Goal: Find specific page/section: Find specific page/section

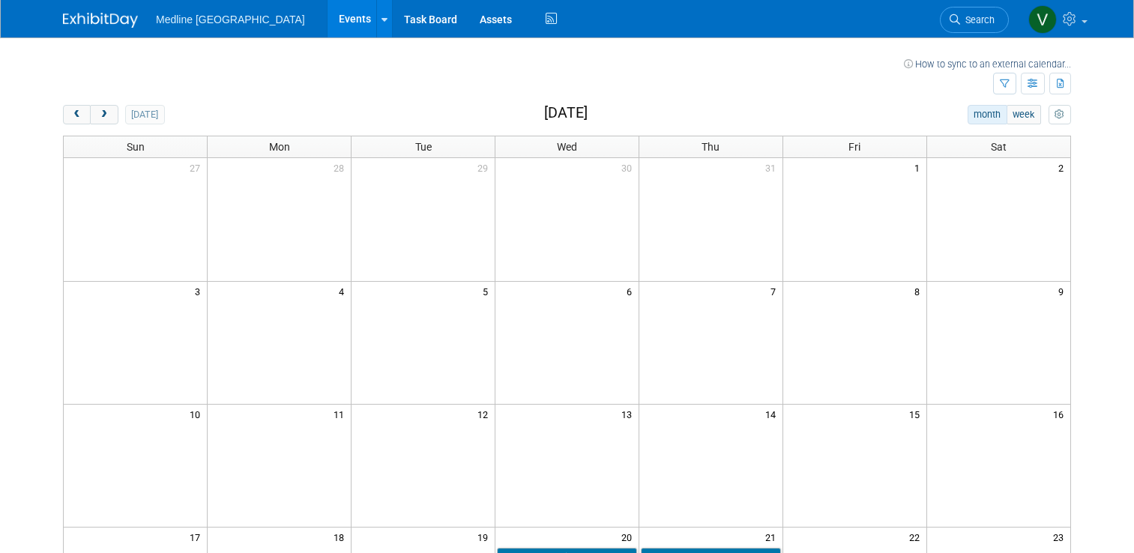
click at [98, 112] on span "next" at bounding box center [103, 115] width 11 height 10
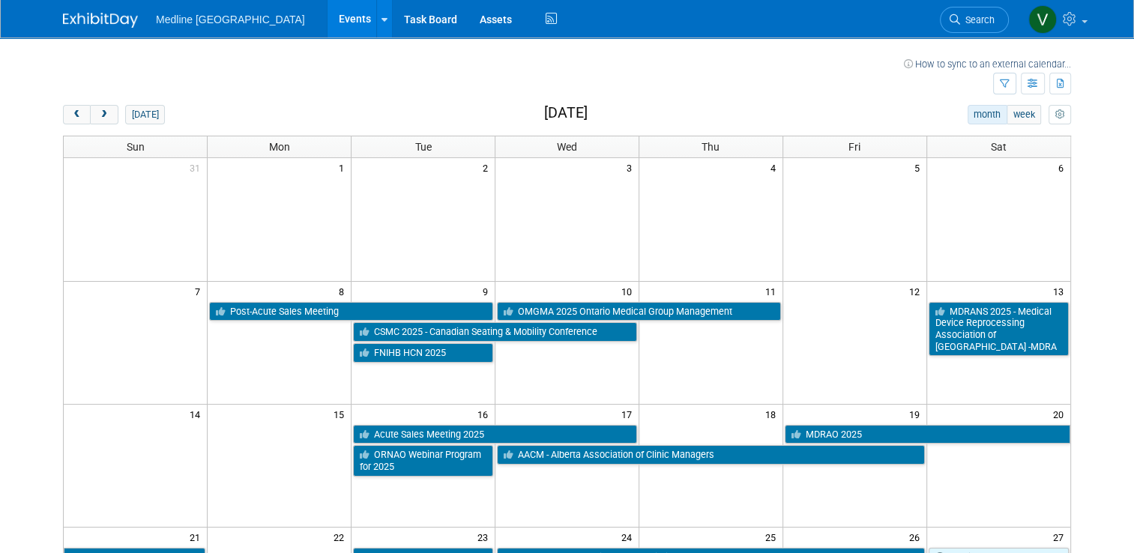
scroll to position [75, 0]
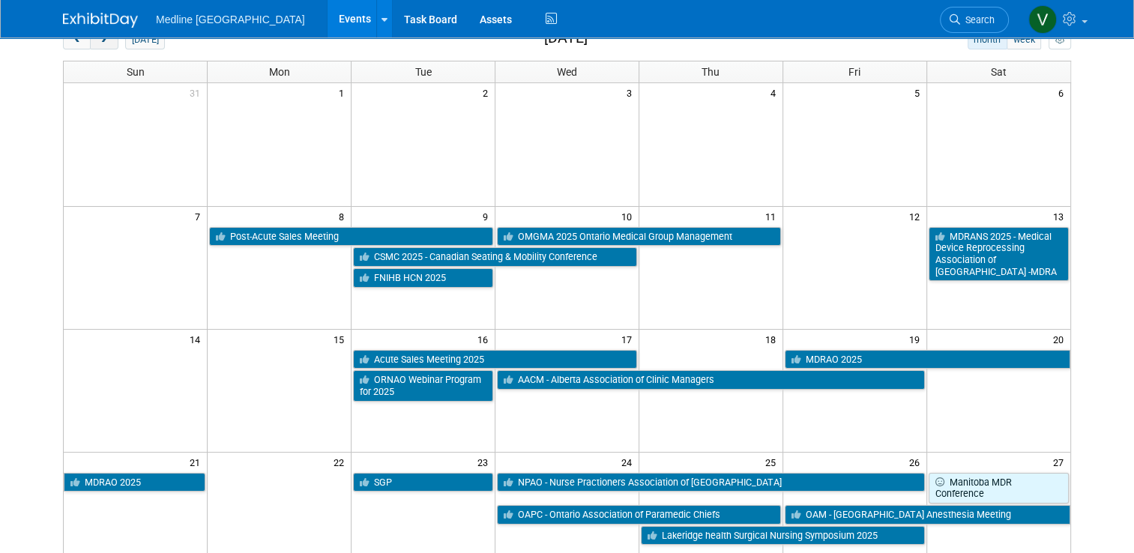
click at [98, 43] on span "next" at bounding box center [103, 40] width 11 height 10
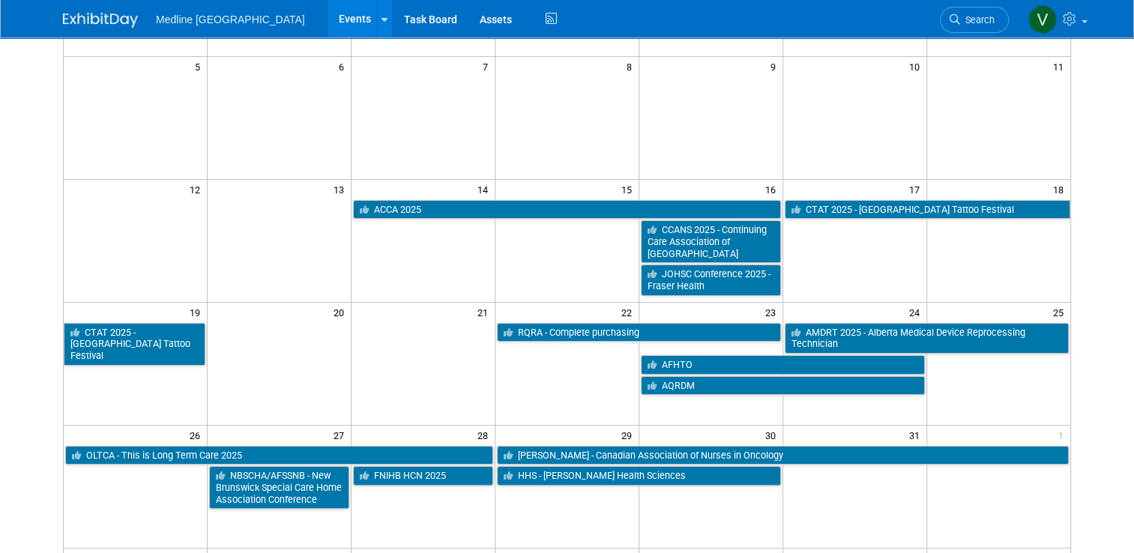
scroll to position [300, 0]
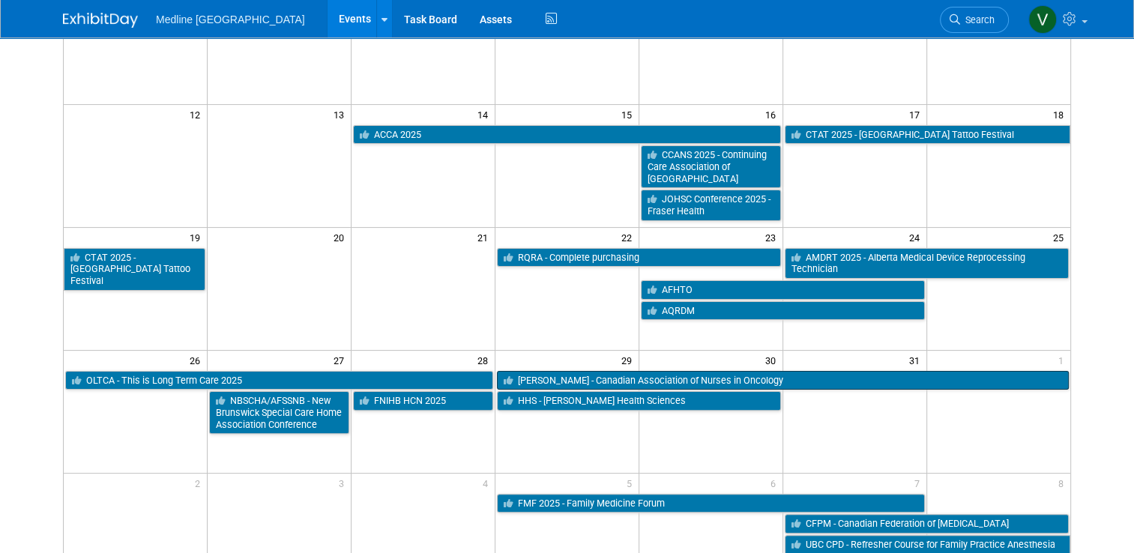
click at [595, 380] on link "[PERSON_NAME] - Canadian Association of Nurses in Oncology" at bounding box center [783, 380] width 572 height 19
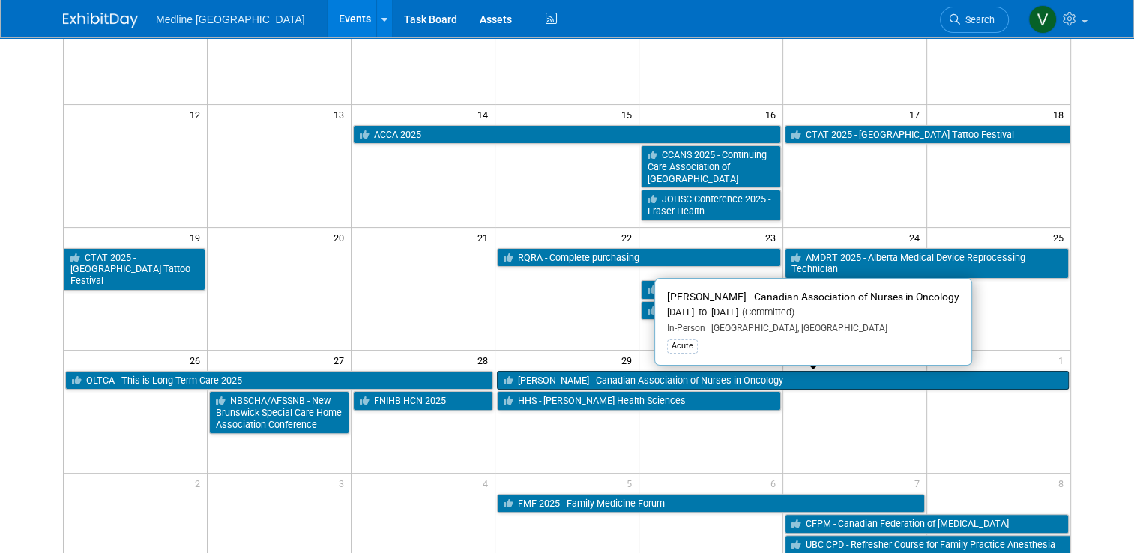
click at [594, 381] on link "[PERSON_NAME] - Canadian Association of Nurses in Oncology" at bounding box center [783, 380] width 572 height 19
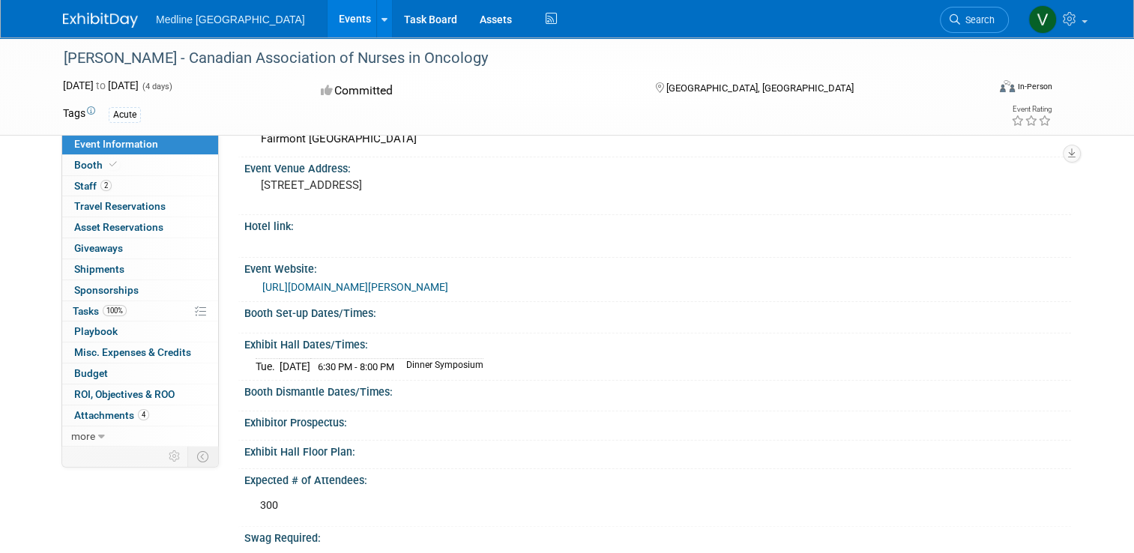
scroll to position [150, 0]
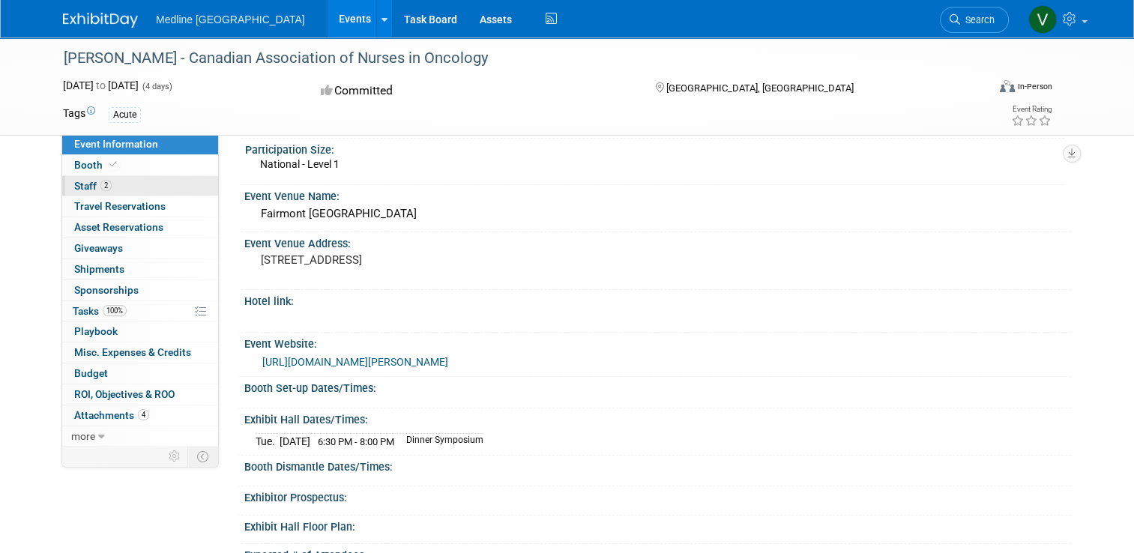
click at [74, 186] on span "Staff 2" at bounding box center [92, 186] width 37 height 12
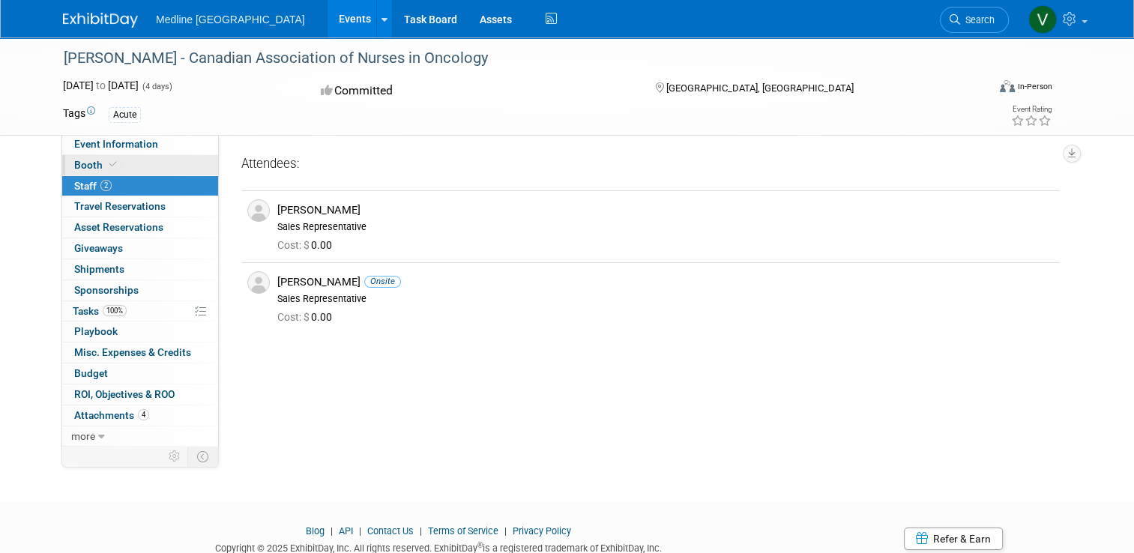
click at [78, 168] on span "Booth" at bounding box center [97, 165] width 46 height 12
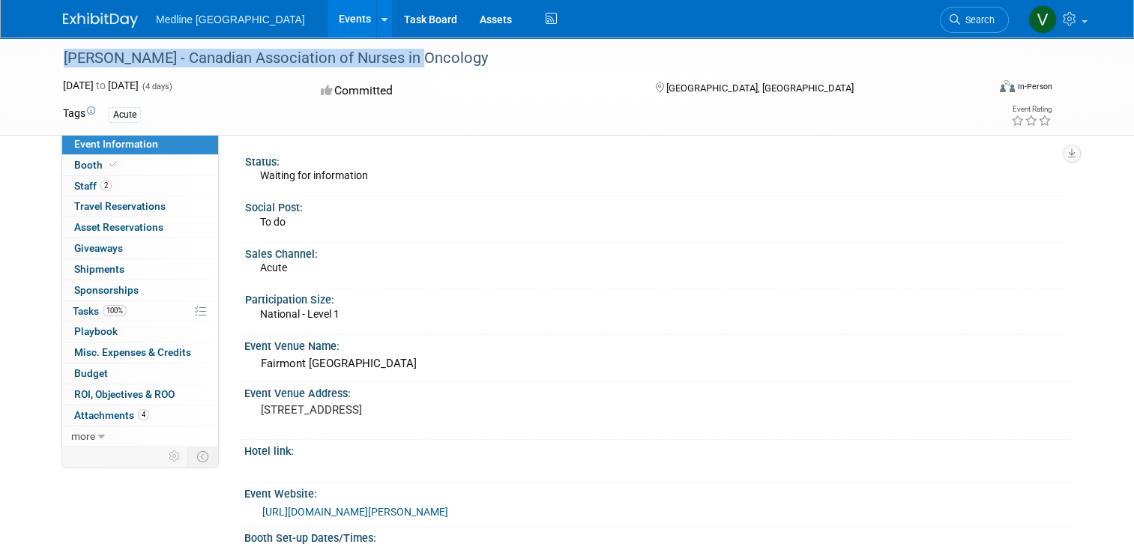
drag, startPoint x: 409, startPoint y: 58, endPoint x: 106, endPoint y: 40, distance: 303.3
click at [106, 40] on div "[PERSON_NAME] - Canadian Association of Nurses in Oncology" at bounding box center [516, 57] width 928 height 40
copy div "[PERSON_NAME] - Canadian Association of Nurses in Oncology"
click at [86, 26] on img at bounding box center [100, 20] width 75 height 15
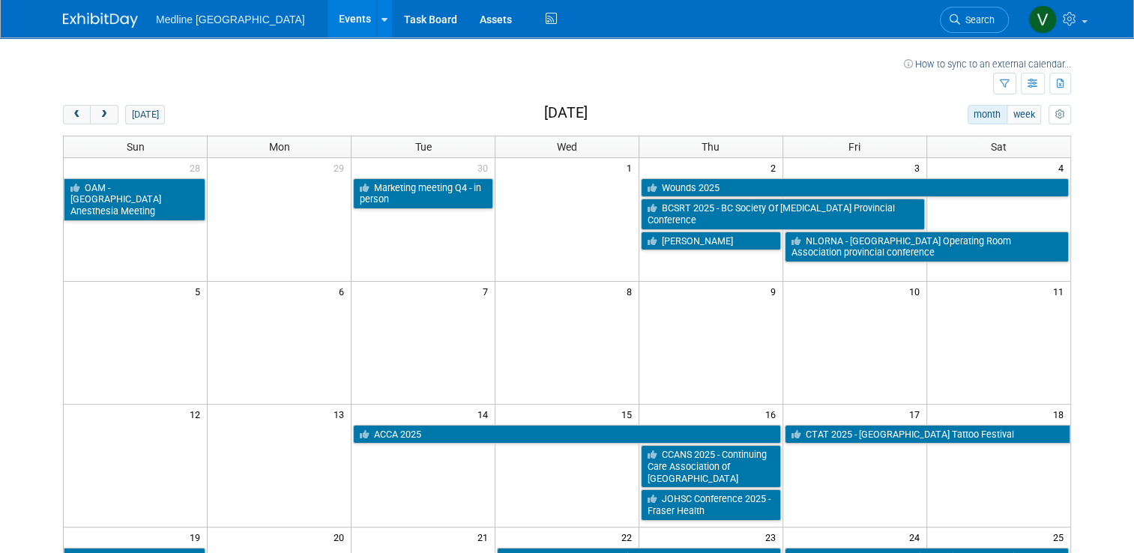
click at [544, 105] on h2 "[DATE]" at bounding box center [565, 113] width 43 height 16
click at [552, 107] on h2 "[DATE]" at bounding box center [565, 113] width 43 height 16
click at [557, 111] on h2 "[DATE]" at bounding box center [565, 113] width 43 height 16
click at [571, 112] on h2 "[DATE]" at bounding box center [565, 113] width 43 height 16
click at [71, 115] on span "prev" at bounding box center [76, 115] width 11 height 10
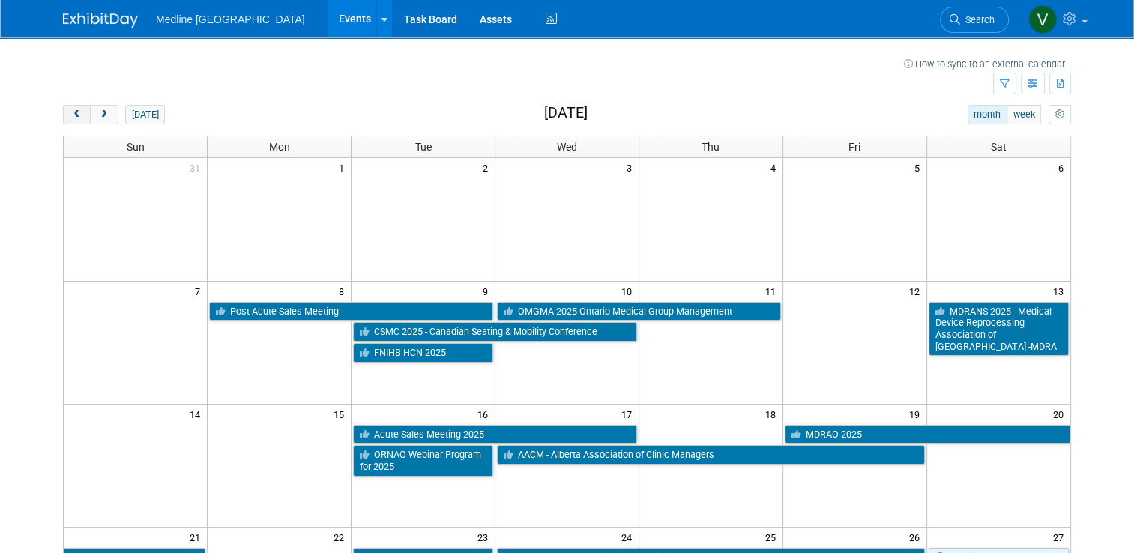
click at [71, 115] on span "prev" at bounding box center [76, 115] width 11 height 10
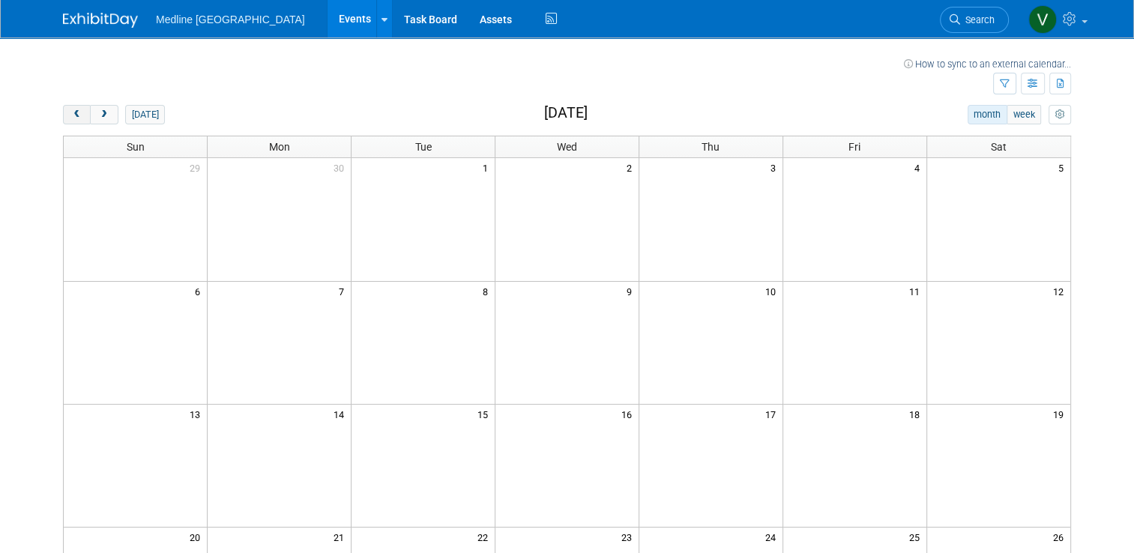
click at [71, 115] on span "prev" at bounding box center [76, 115] width 11 height 10
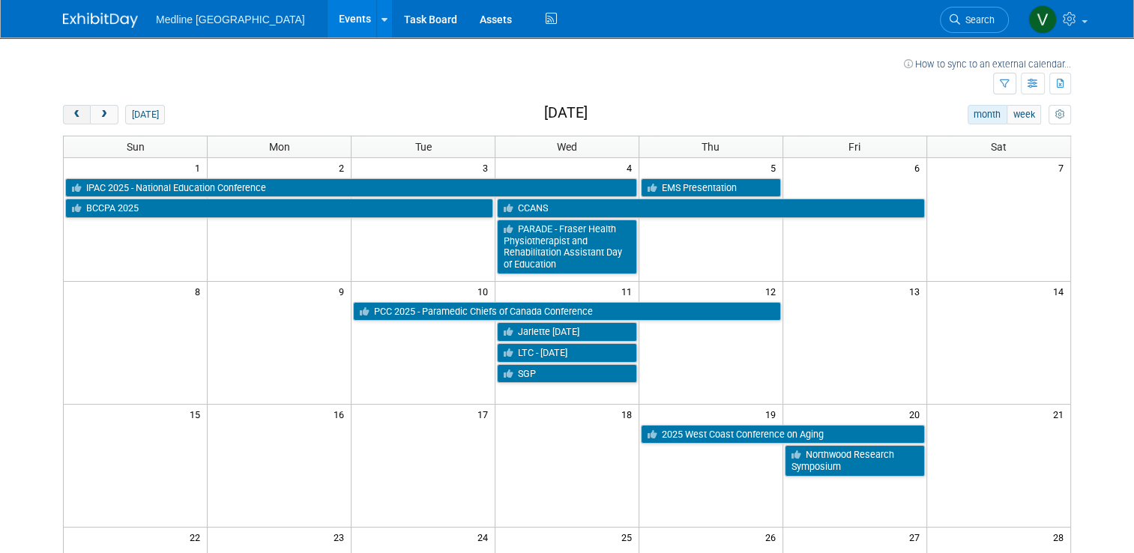
click at [71, 115] on span "prev" at bounding box center [76, 115] width 11 height 10
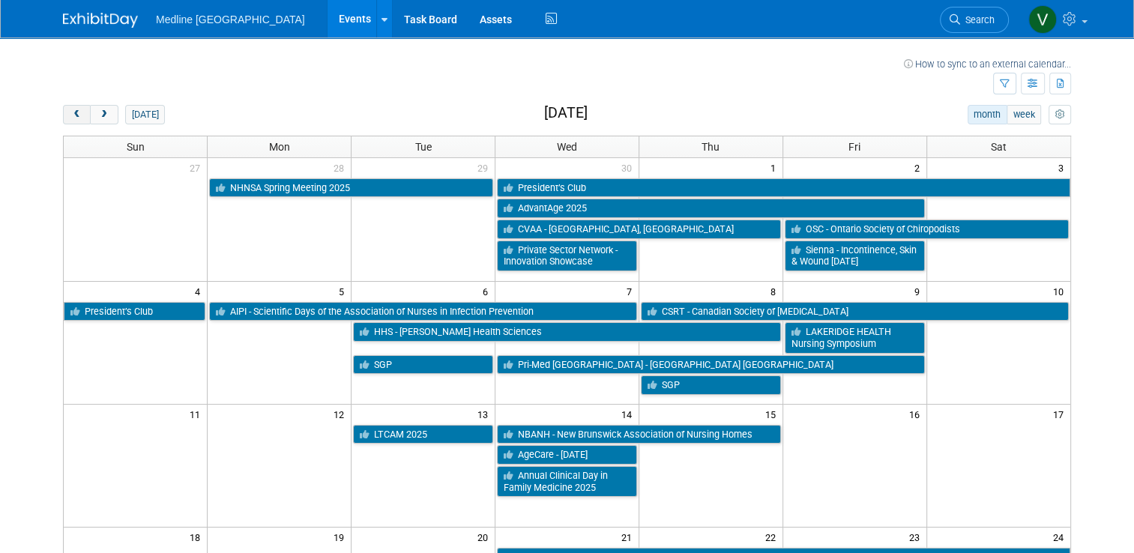
click at [71, 115] on span "prev" at bounding box center [76, 115] width 11 height 10
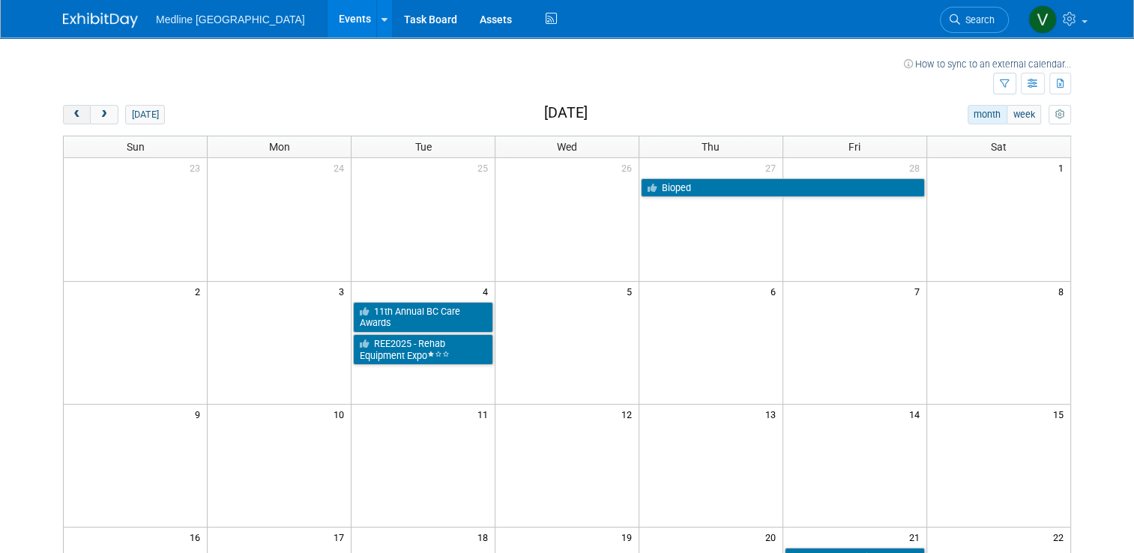
click at [71, 115] on span "prev" at bounding box center [76, 115] width 11 height 10
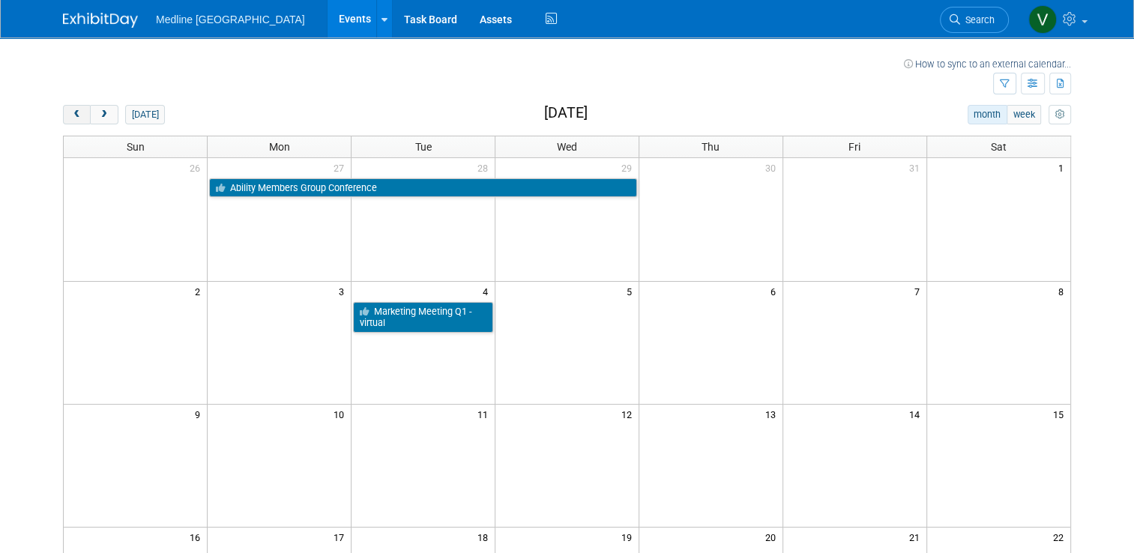
click at [71, 115] on span "prev" at bounding box center [76, 115] width 11 height 10
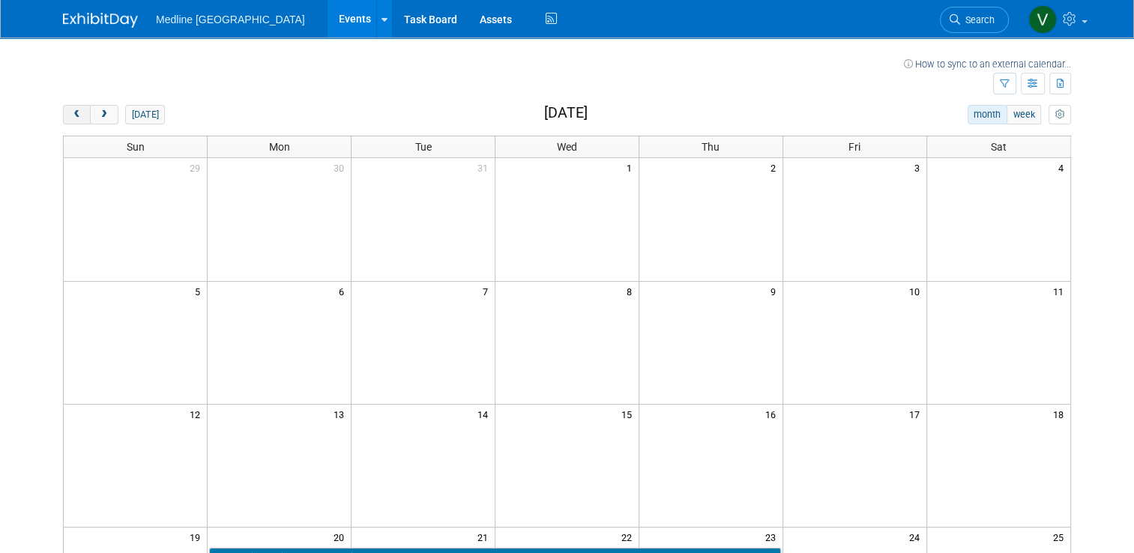
click at [71, 115] on span "prev" at bounding box center [76, 115] width 11 height 10
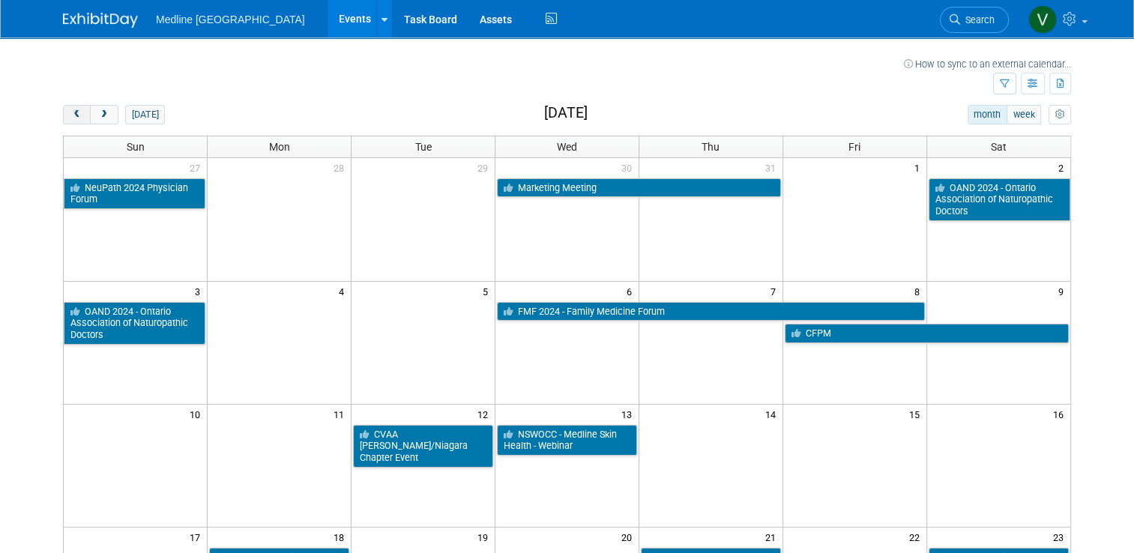
click at [71, 115] on span "prev" at bounding box center [76, 115] width 11 height 10
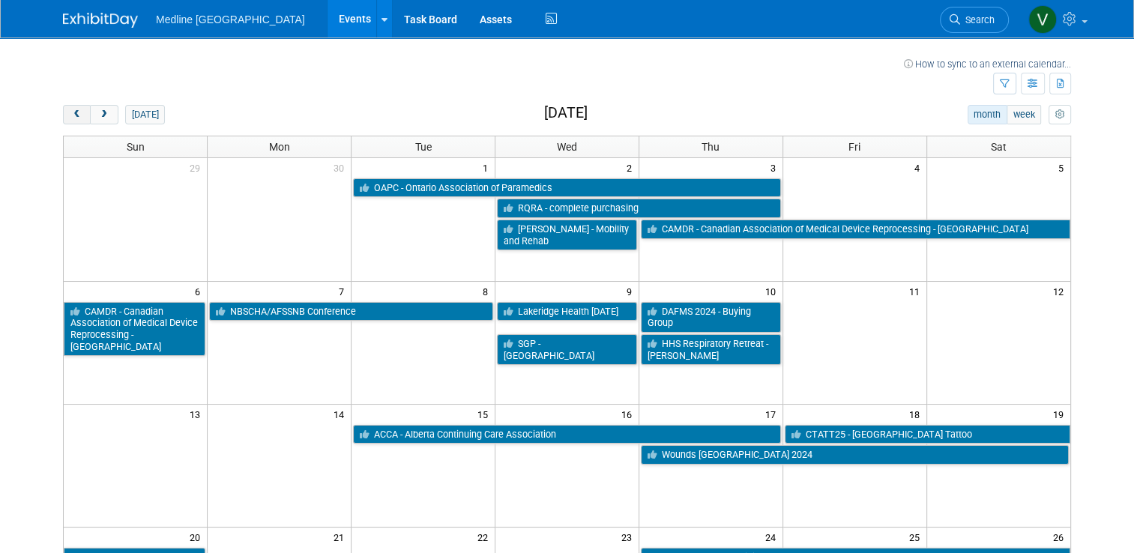
click at [71, 115] on span "prev" at bounding box center [76, 115] width 11 height 10
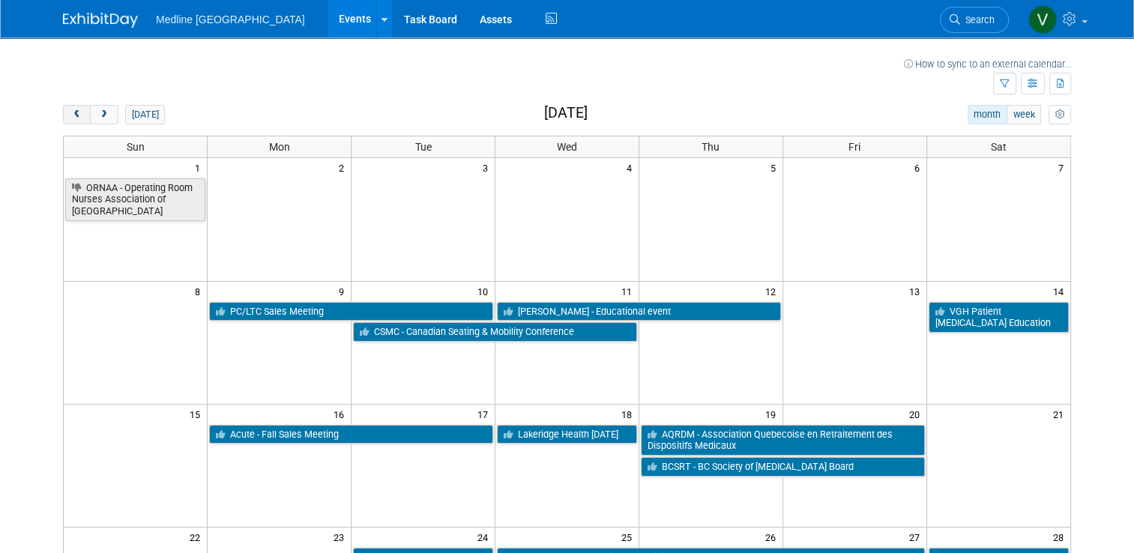
click at [71, 115] on span "prev" at bounding box center [76, 115] width 11 height 10
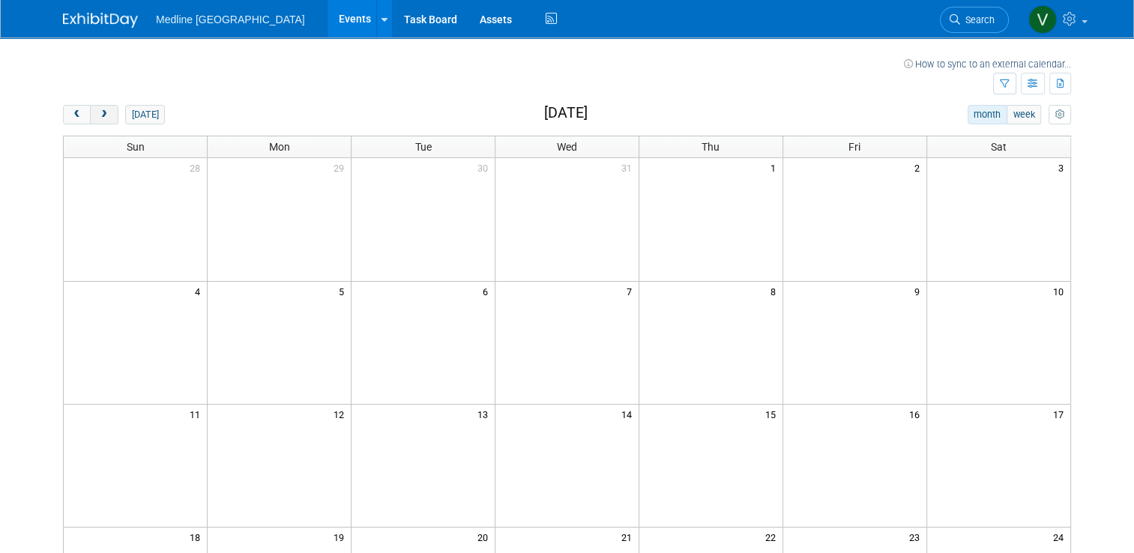
click at [98, 115] on span "next" at bounding box center [103, 115] width 11 height 10
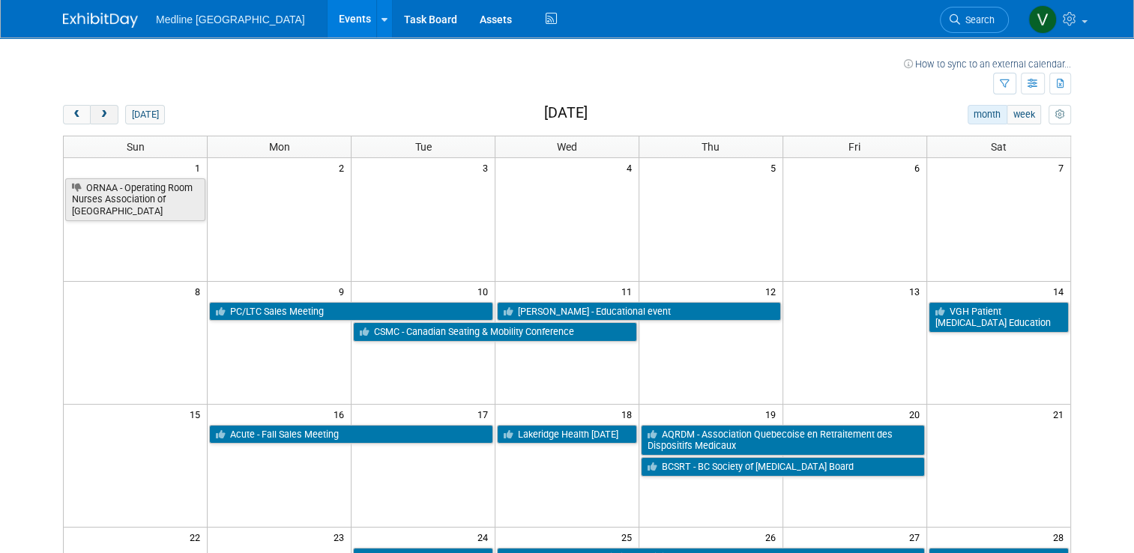
click at [98, 115] on span "next" at bounding box center [103, 115] width 11 height 10
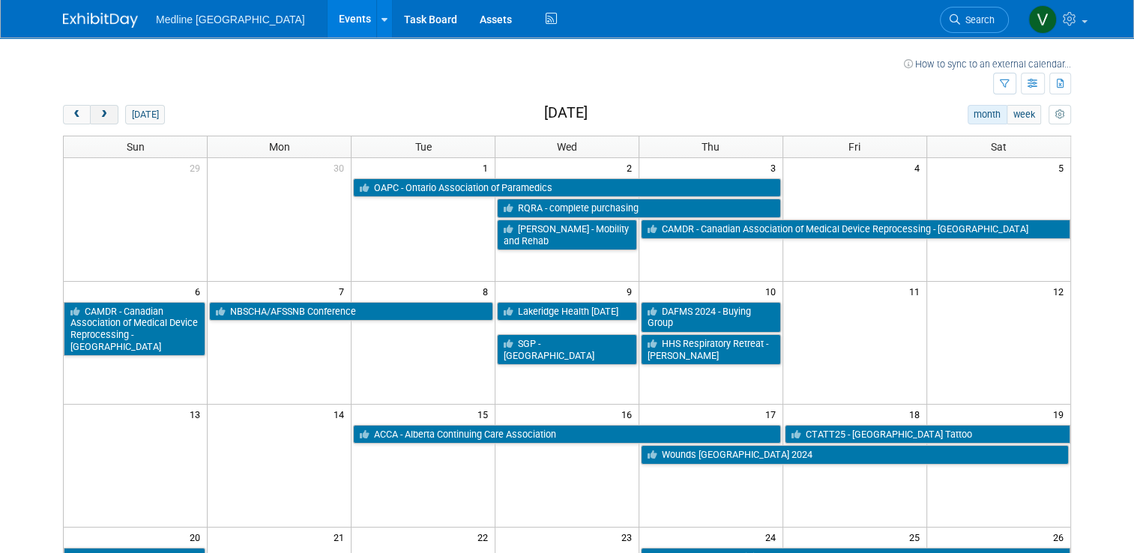
click at [98, 115] on span "next" at bounding box center [103, 115] width 11 height 10
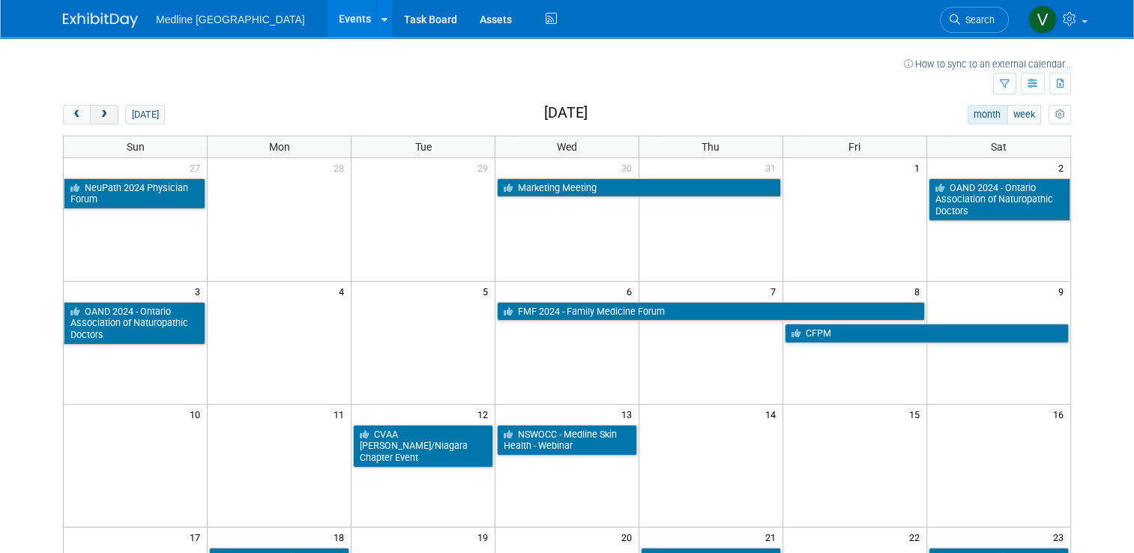
click at [98, 115] on span "next" at bounding box center [103, 115] width 11 height 10
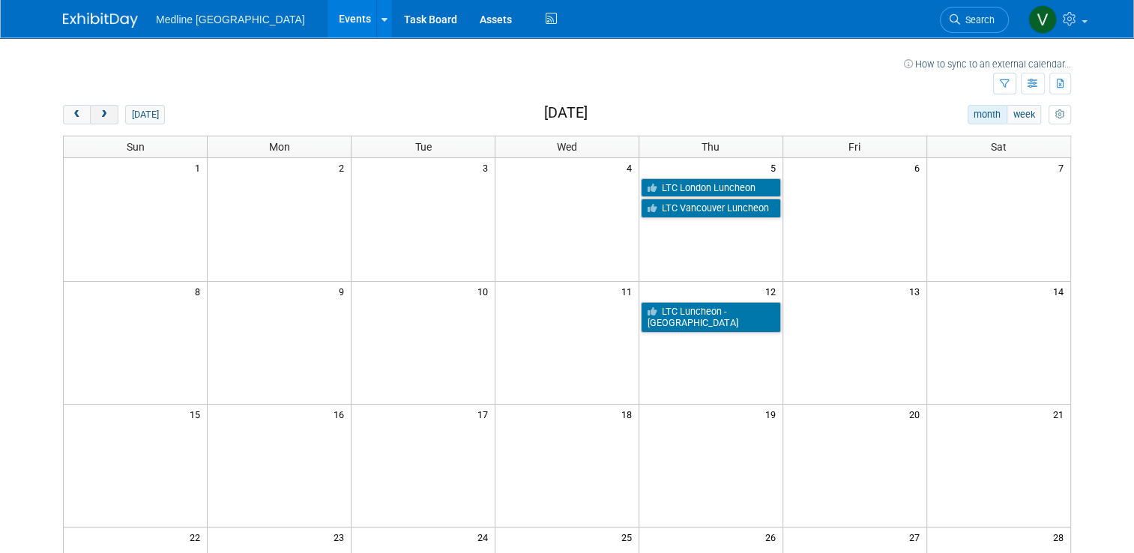
click at [98, 115] on span "next" at bounding box center [103, 115] width 11 height 10
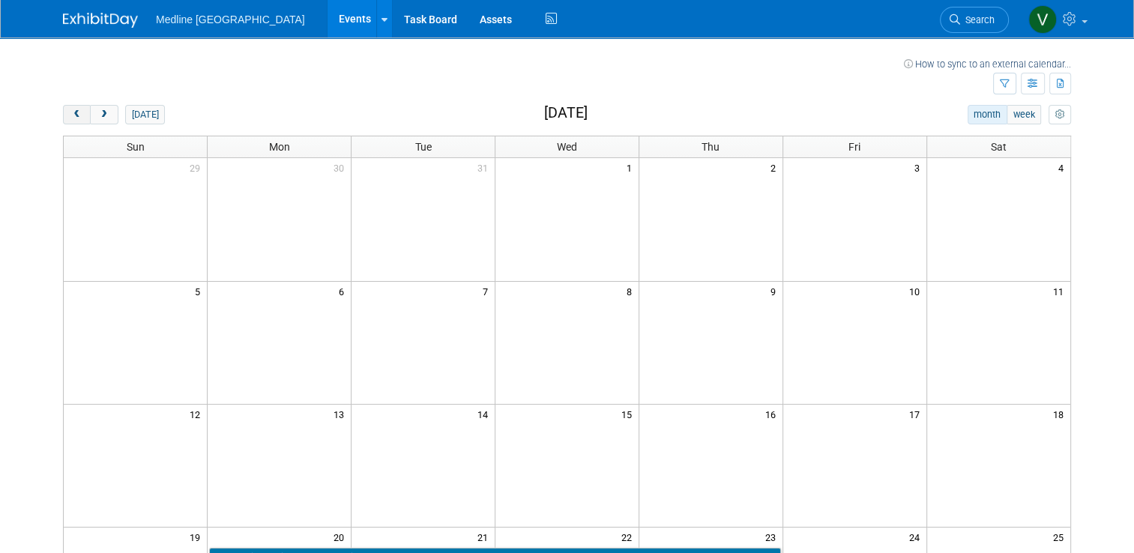
click at [71, 118] on span "prev" at bounding box center [76, 115] width 11 height 10
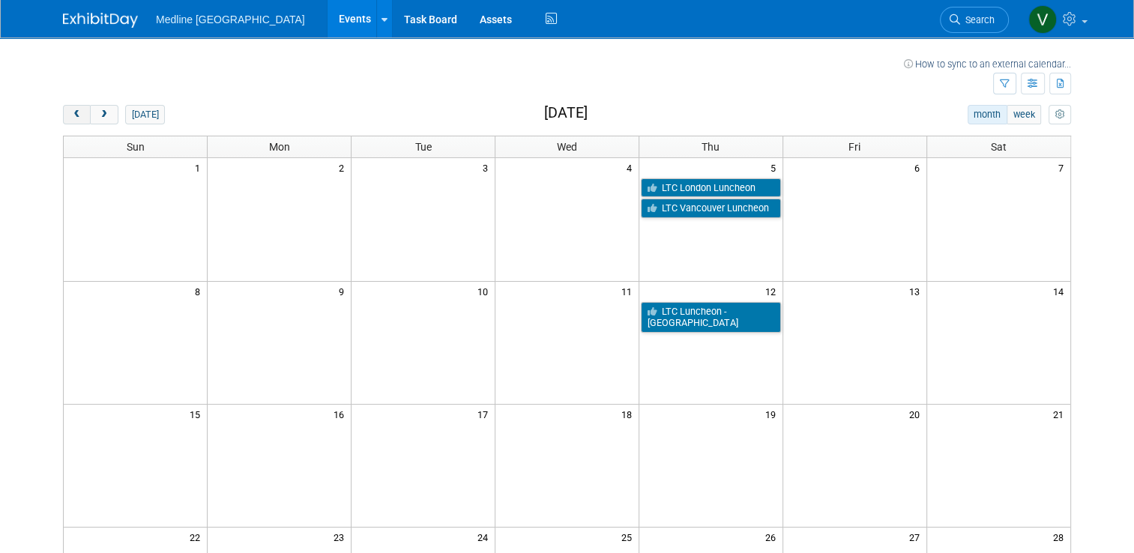
click at [63, 112] on button "prev" at bounding box center [77, 114] width 28 height 19
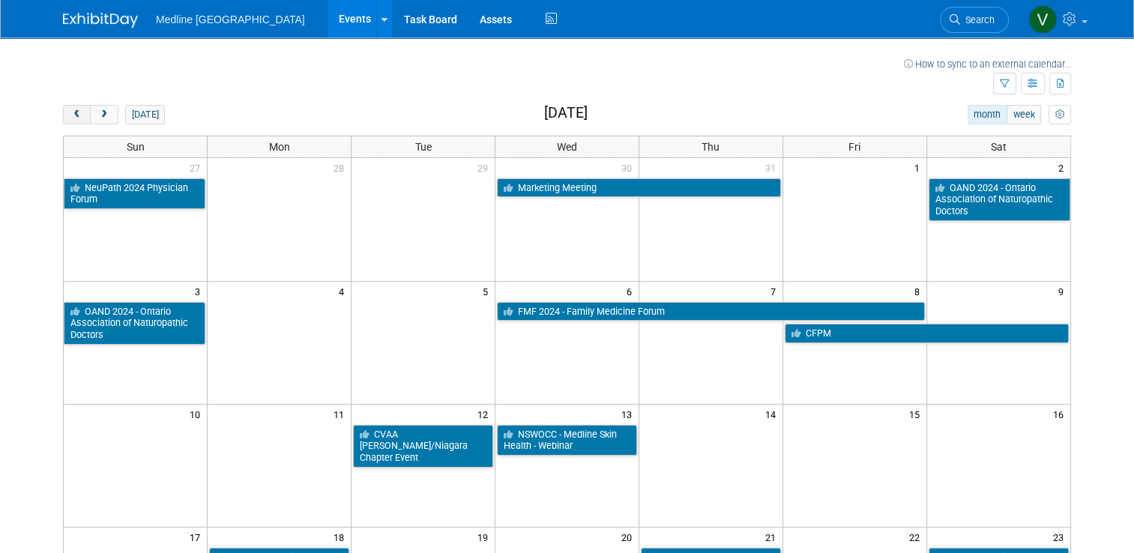
click at [63, 113] on button "prev" at bounding box center [77, 114] width 28 height 19
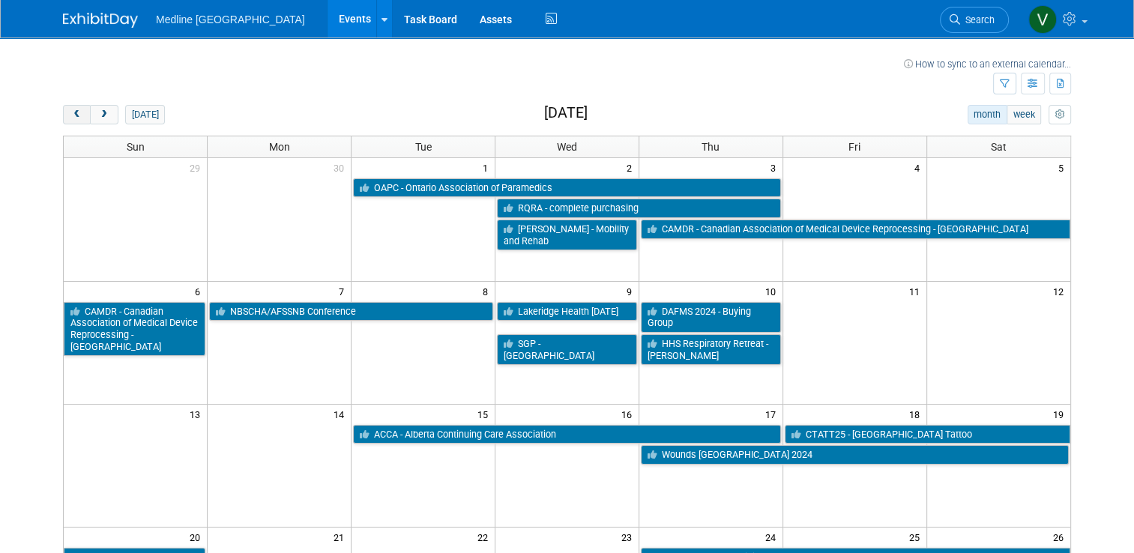
click at [71, 112] on span "prev" at bounding box center [76, 115] width 11 height 10
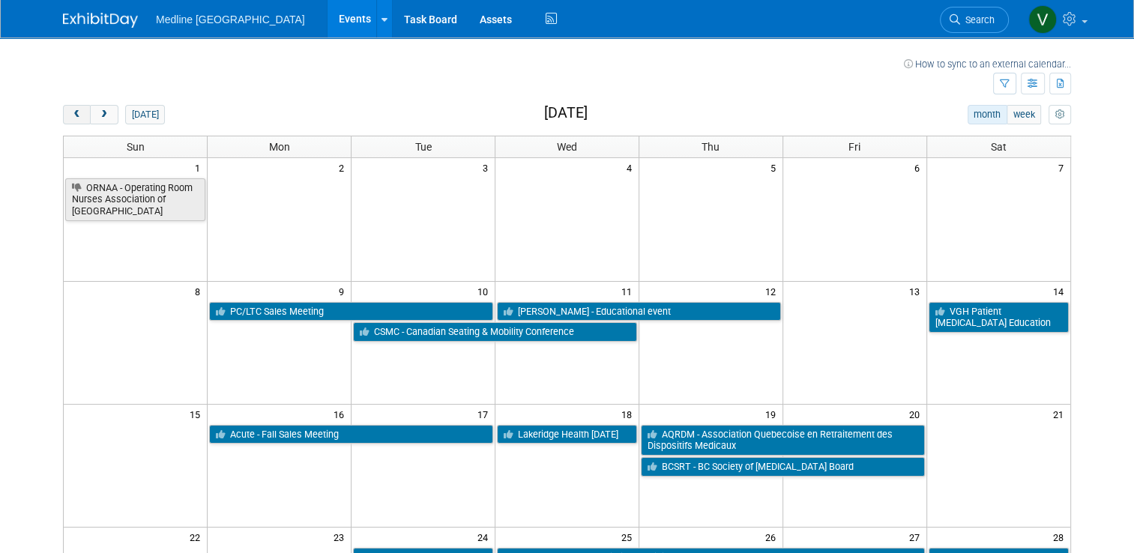
click at [71, 118] on span "prev" at bounding box center [76, 115] width 11 height 10
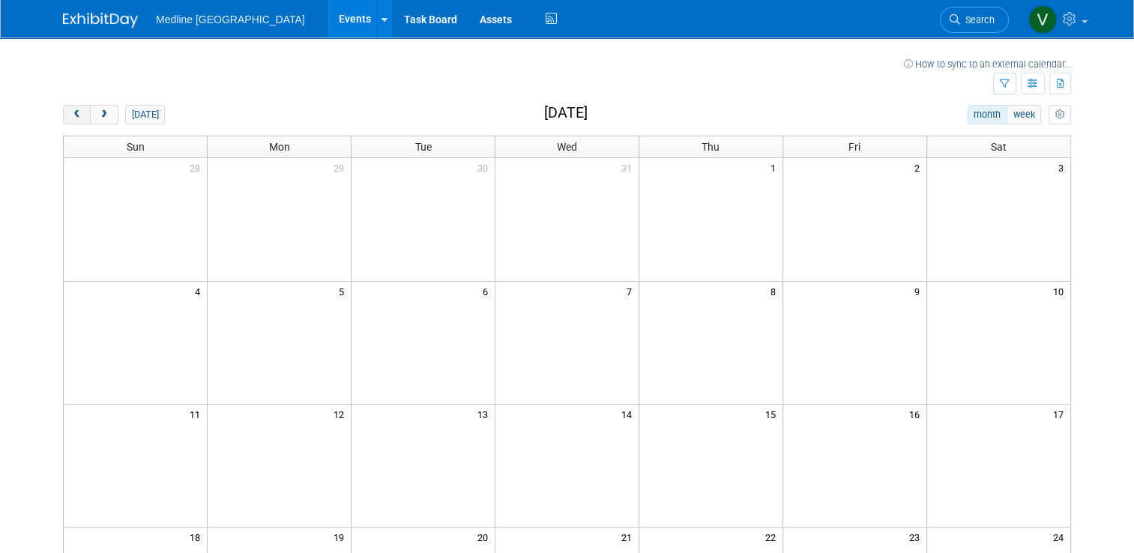
click at [71, 118] on span "prev" at bounding box center [76, 115] width 11 height 10
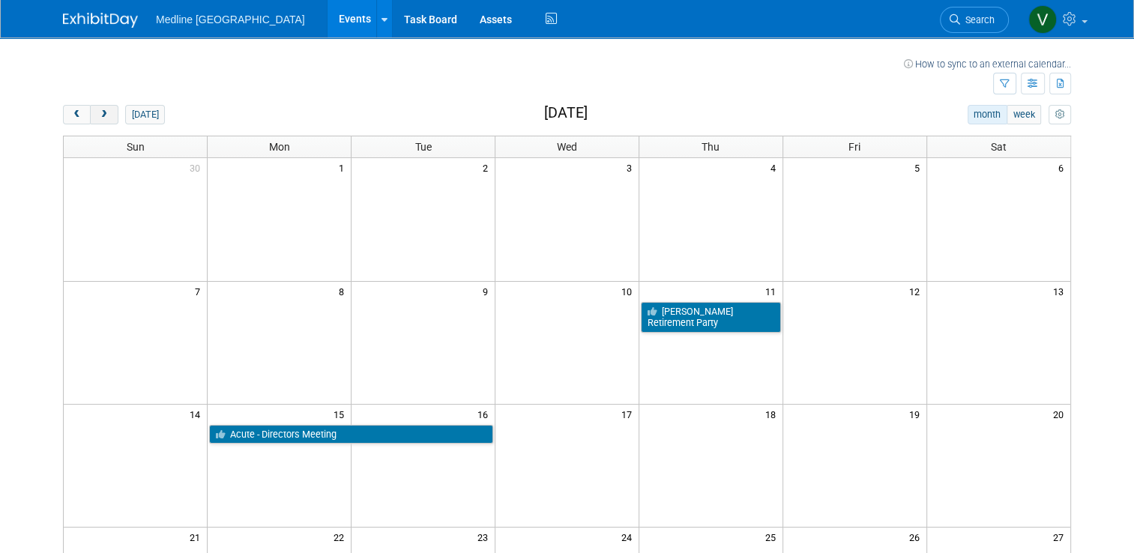
click at [98, 116] on span "next" at bounding box center [103, 115] width 11 height 10
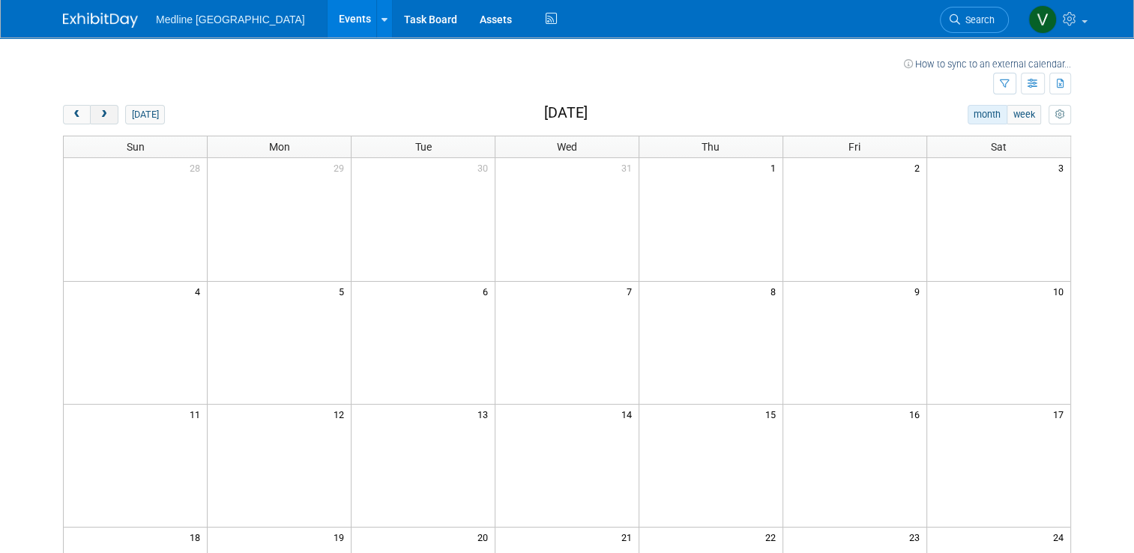
click at [98, 116] on span "next" at bounding box center [103, 115] width 11 height 10
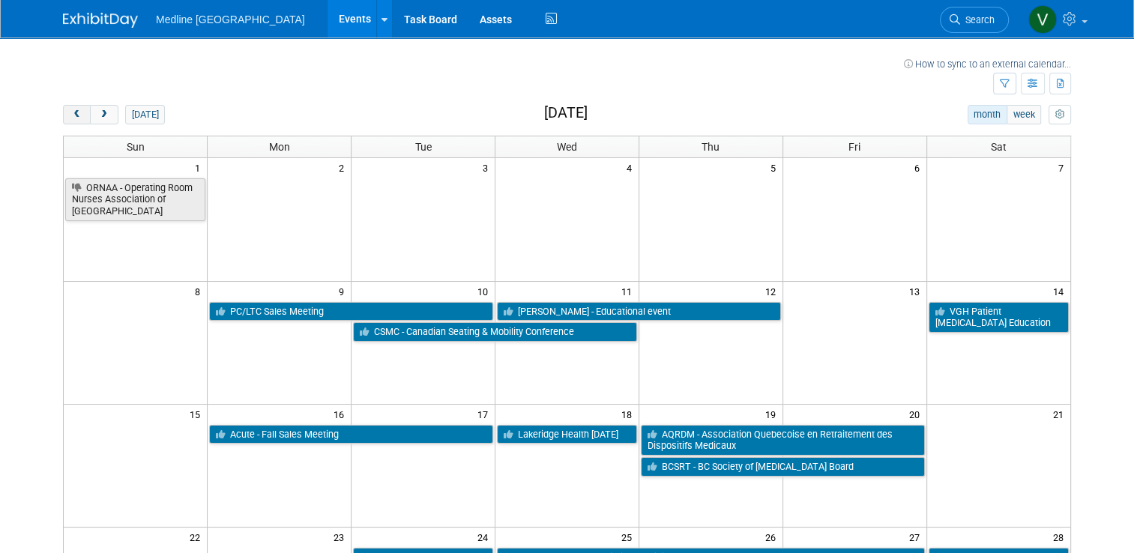
click at [63, 109] on button "prev" at bounding box center [77, 114] width 28 height 19
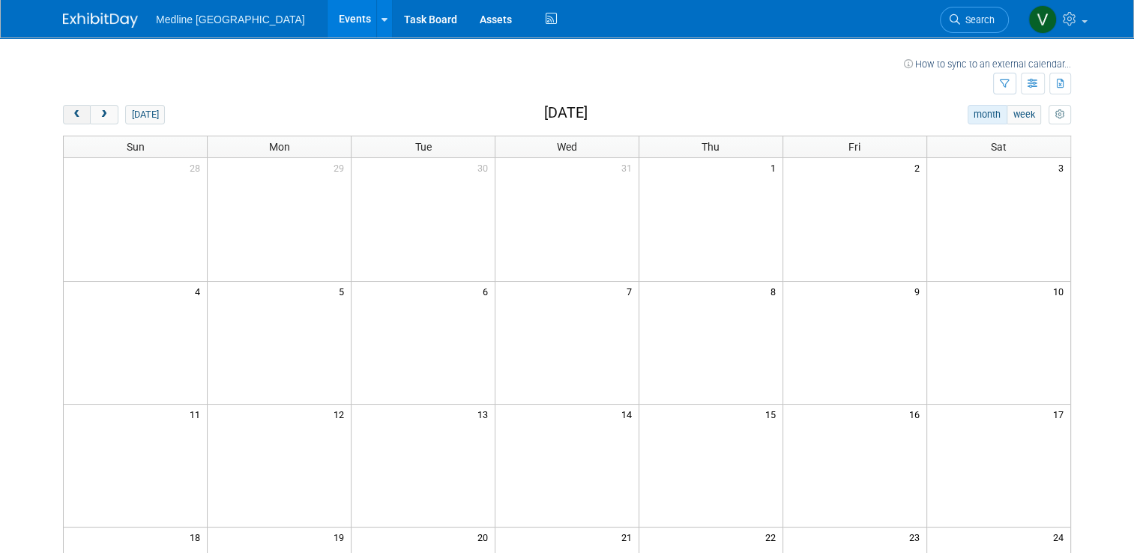
click at [63, 109] on button "prev" at bounding box center [77, 114] width 28 height 19
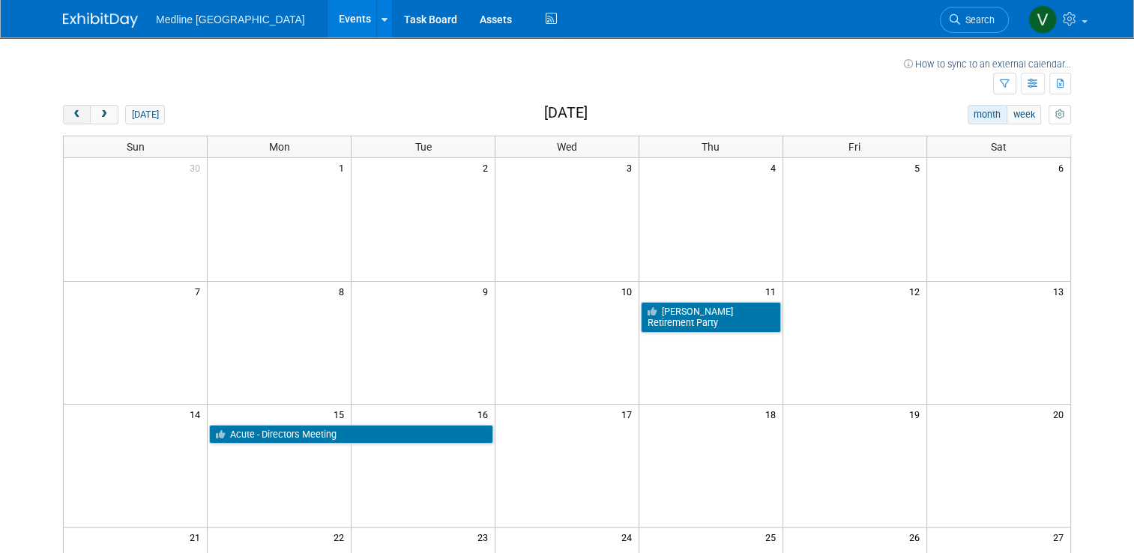
click at [63, 109] on button "prev" at bounding box center [77, 114] width 28 height 19
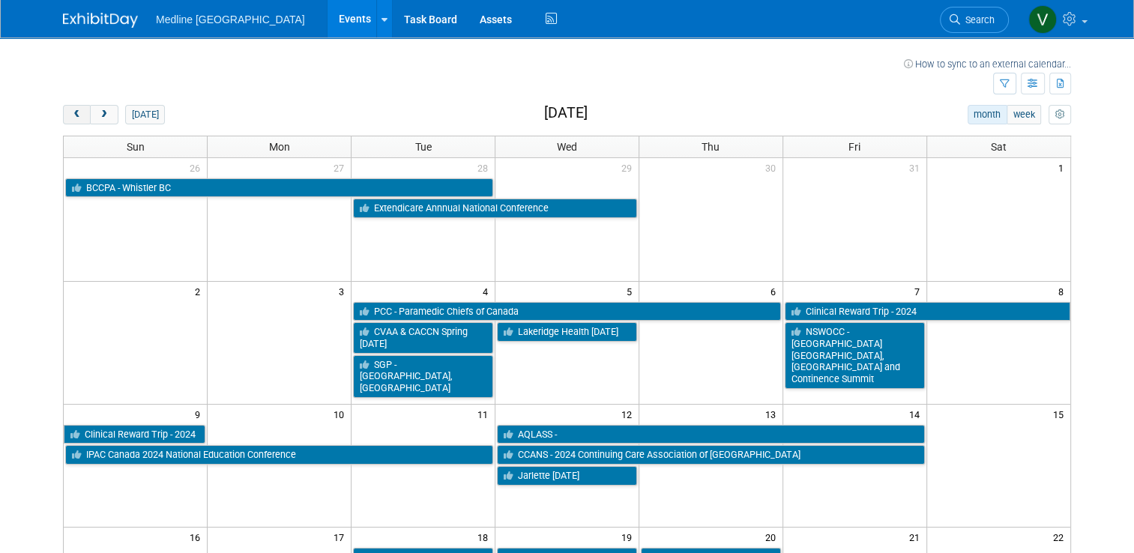
click at [63, 109] on button "prev" at bounding box center [77, 114] width 28 height 19
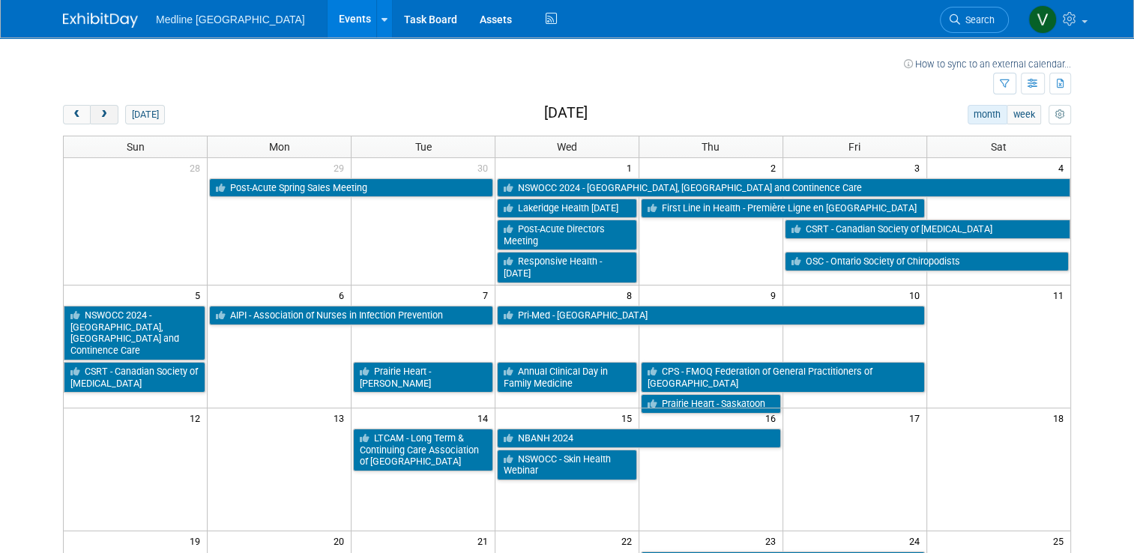
click at [98, 111] on span "next" at bounding box center [103, 115] width 11 height 10
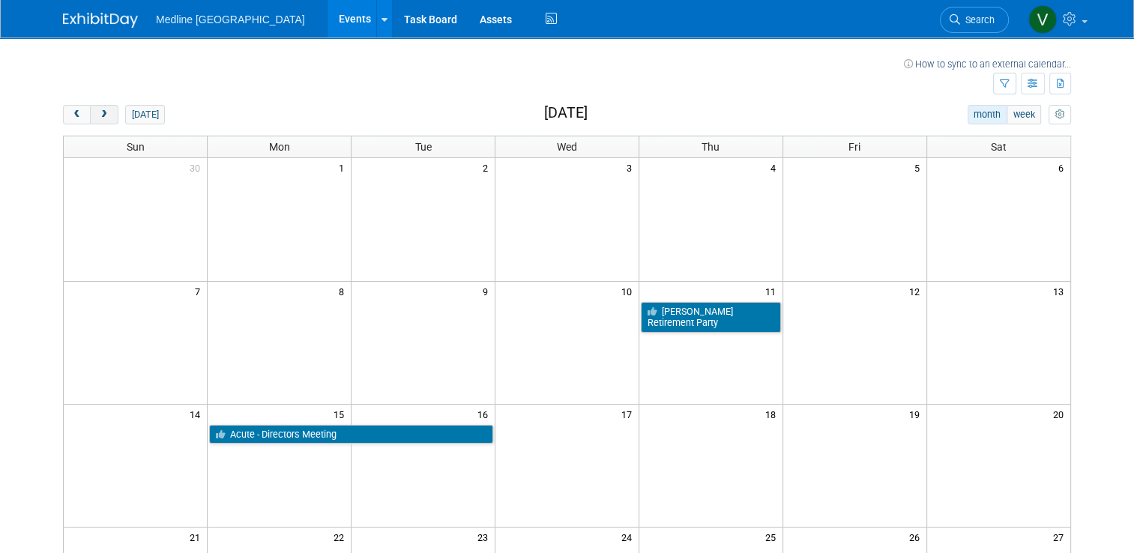
click at [98, 111] on span "next" at bounding box center [103, 115] width 11 height 10
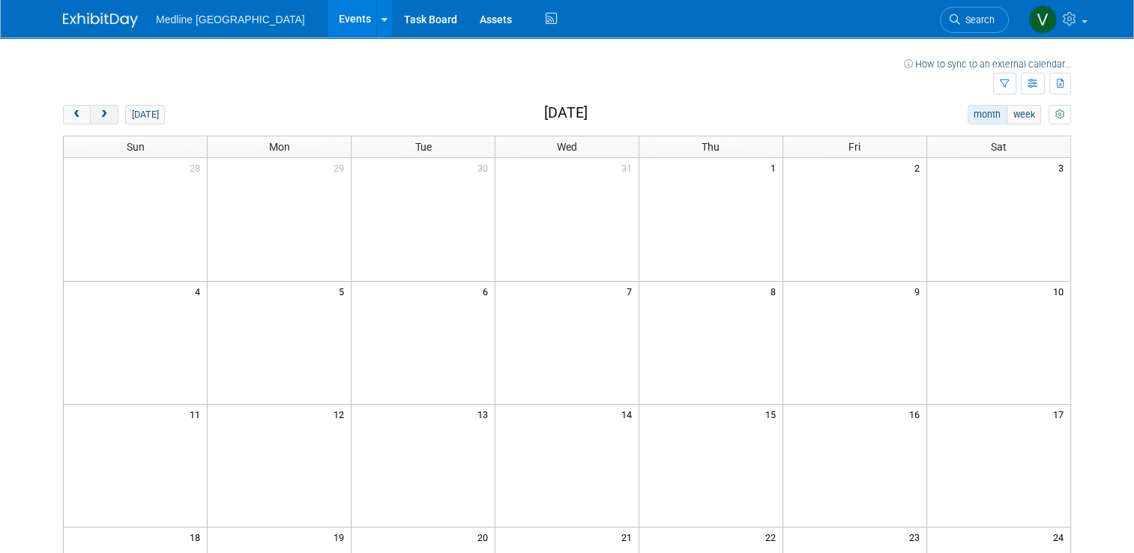
click at [98, 111] on span "next" at bounding box center [103, 115] width 11 height 10
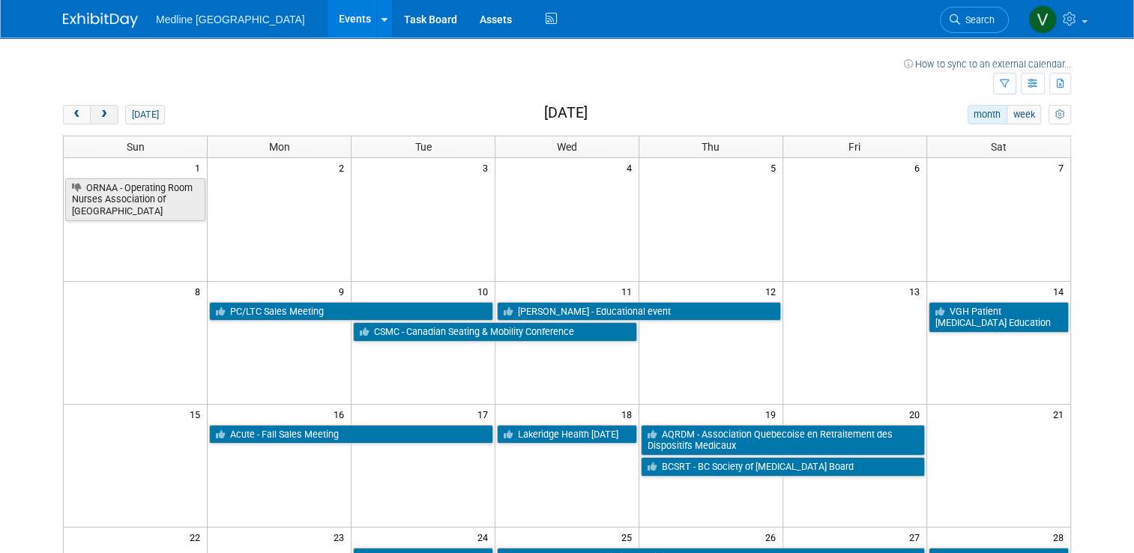
click at [98, 111] on span "next" at bounding box center [103, 115] width 11 height 10
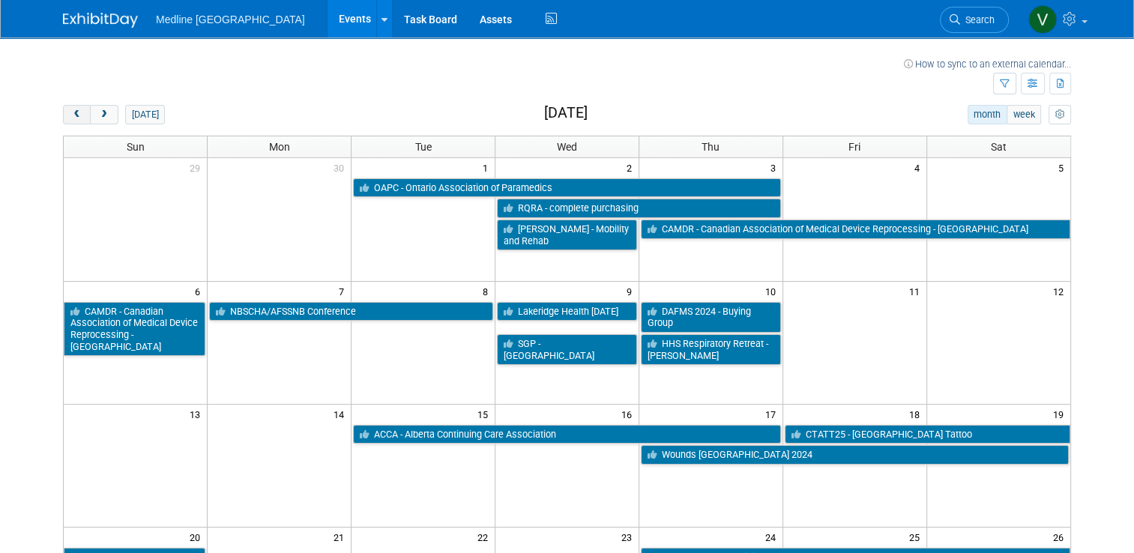
click at [74, 115] on button "prev" at bounding box center [77, 114] width 28 height 19
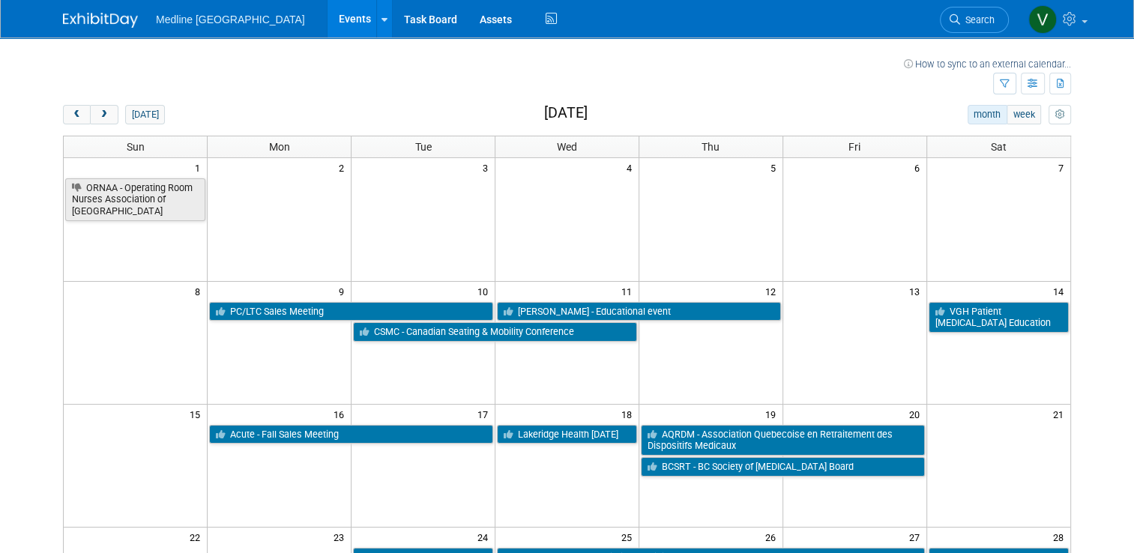
scroll to position [75, 0]
